Goal: Task Accomplishment & Management: Use online tool/utility

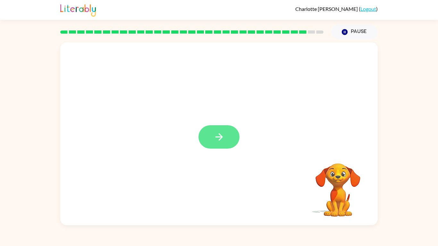
click at [225, 137] on button "button" at bounding box center [218, 136] width 41 height 23
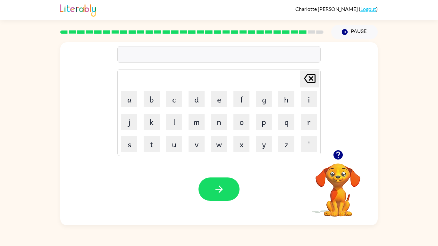
click at [345, 160] on div at bounding box center [338, 155] width 64 height 16
click at [327, 140] on div "Delete Delete last character input a b c d e f g h i j k l m n o p q r s t u v …" at bounding box center [218, 96] width 317 height 108
click at [342, 152] on icon "button" at bounding box center [337, 154] width 11 height 11
click at [346, 29] on icon "Pause" at bounding box center [344, 32] width 7 height 7
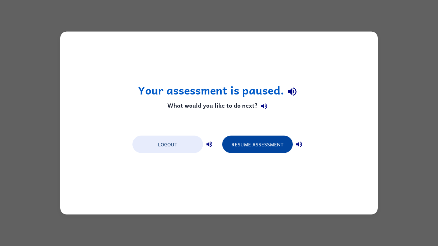
click at [255, 146] on button "Resume Assessment" at bounding box center [257, 144] width 70 height 17
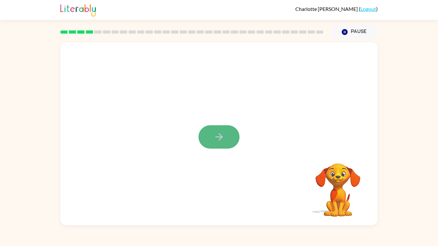
click at [206, 137] on button "button" at bounding box center [218, 136] width 41 height 23
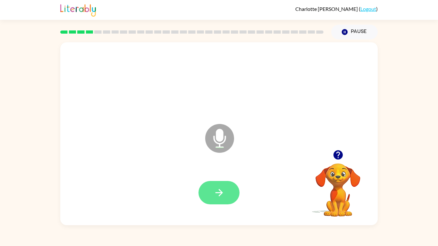
click at [211, 191] on button "button" at bounding box center [218, 192] width 41 height 23
click at [225, 190] on button "button" at bounding box center [218, 192] width 41 height 23
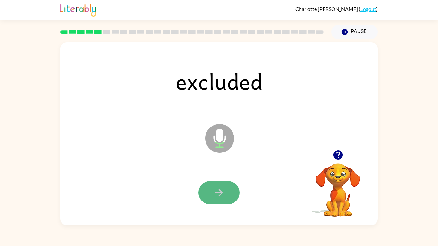
click at [214, 201] on button "button" at bounding box center [218, 192] width 41 height 23
click at [222, 191] on icon "button" at bounding box center [218, 192] width 11 height 11
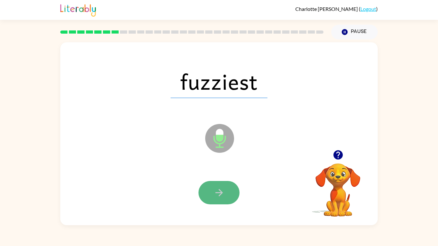
click at [215, 191] on icon "button" at bounding box center [218, 192] width 11 height 11
click at [212, 198] on button "button" at bounding box center [218, 192] width 41 height 23
click at [221, 192] on icon "button" at bounding box center [218, 192] width 7 height 7
click at [213, 191] on button "button" at bounding box center [218, 192] width 41 height 23
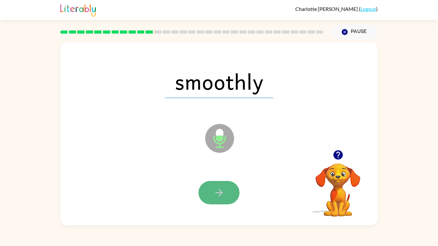
click at [215, 192] on icon "button" at bounding box center [218, 192] width 11 height 11
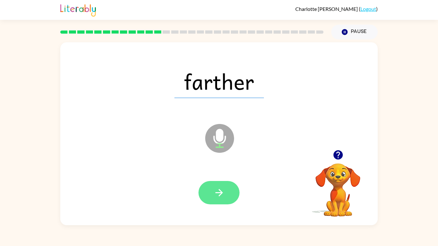
click at [225, 193] on button "button" at bounding box center [218, 192] width 41 height 23
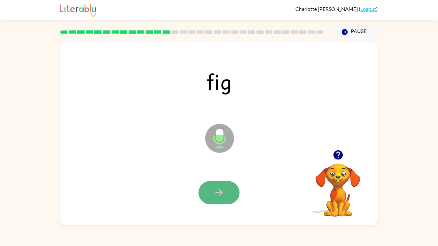
click at [228, 194] on button "button" at bounding box center [218, 192] width 41 height 23
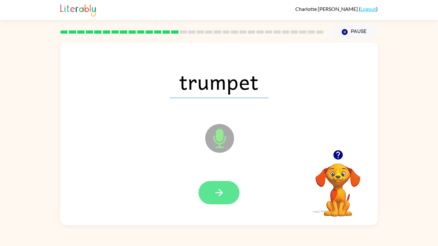
click at [213, 193] on icon "button" at bounding box center [218, 192] width 11 height 11
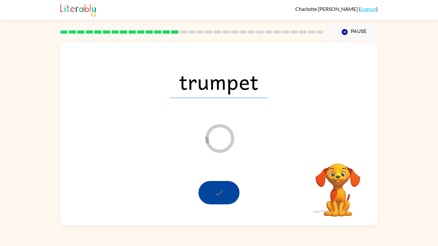
click at [209, 184] on div at bounding box center [218, 192] width 41 height 23
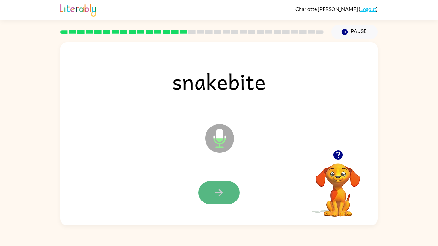
click at [216, 199] on button "button" at bounding box center [218, 192] width 41 height 23
click at [216, 199] on div at bounding box center [218, 192] width 41 height 23
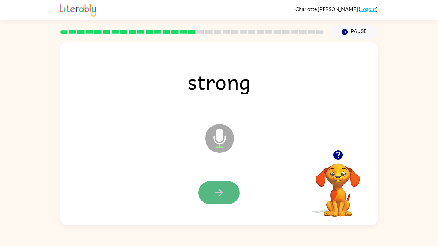
click at [219, 192] on icon "button" at bounding box center [218, 192] width 11 height 11
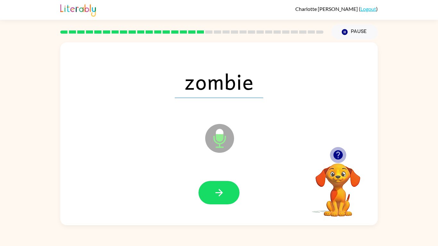
click at [341, 154] on icon "button" at bounding box center [337, 154] width 9 height 9
click at [226, 192] on button "button" at bounding box center [218, 192] width 41 height 23
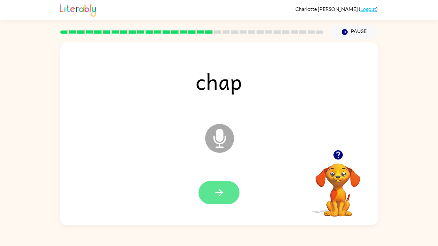
click at [215, 199] on button "button" at bounding box center [218, 192] width 41 height 23
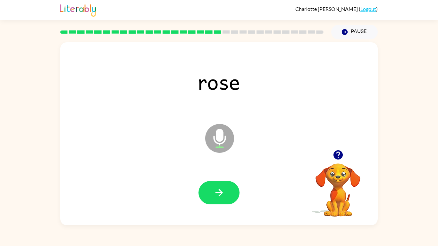
click at [215, 199] on button "button" at bounding box center [218, 192] width 41 height 23
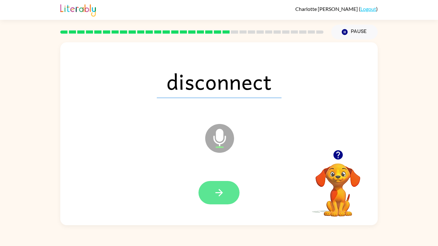
click at [218, 196] on icon "button" at bounding box center [218, 192] width 11 height 11
